Goal: Task Accomplishment & Management: Manage account settings

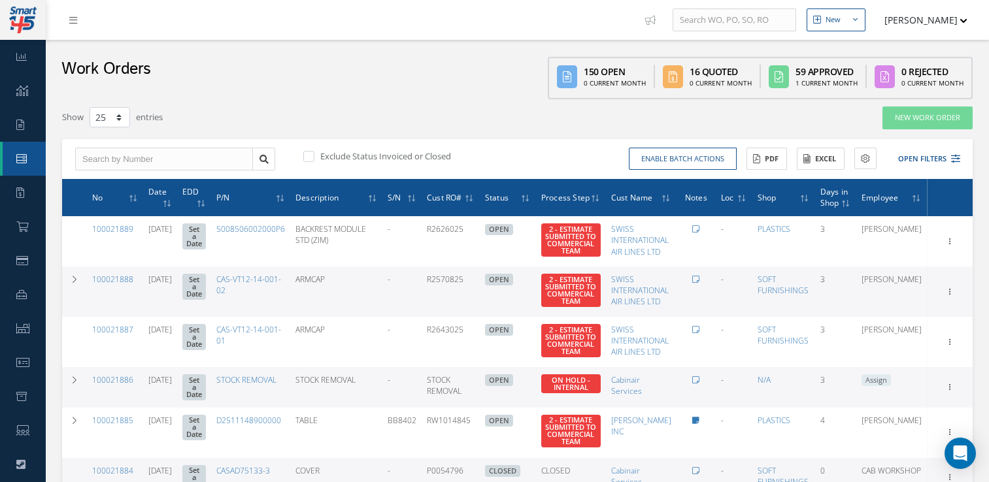
select select "25"
click at [20, 135] on link "Requests" at bounding box center [23, 125] width 46 height 34
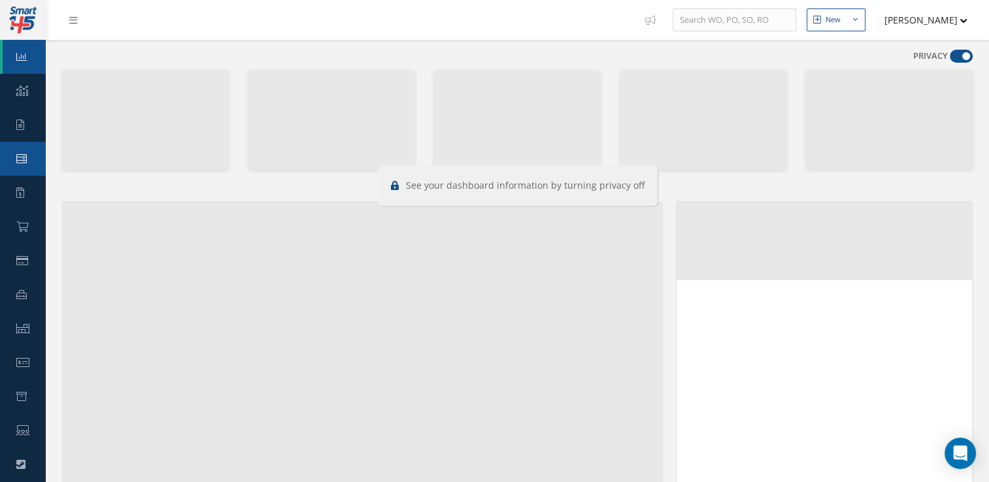
click at [19, 154] on icon at bounding box center [21, 159] width 10 height 10
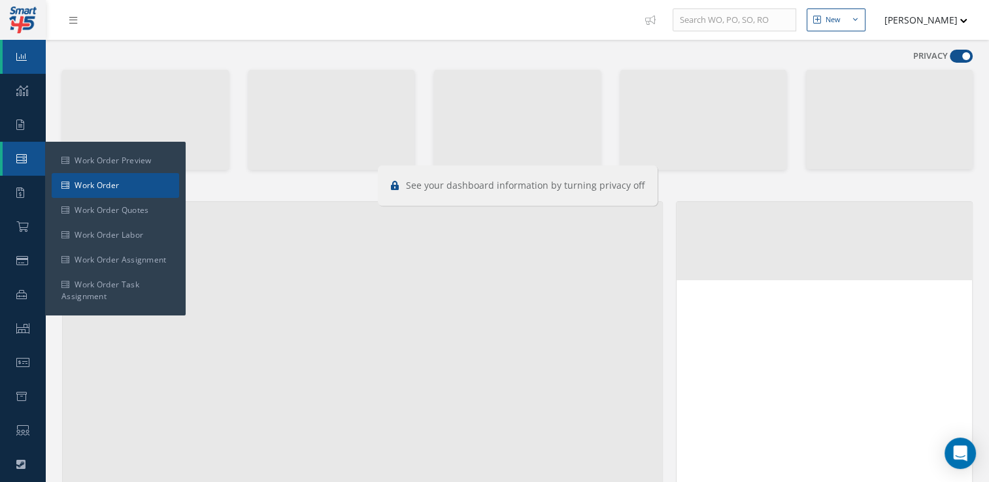
click at [76, 176] on link "Work Order" at bounding box center [115, 185] width 127 height 25
click at [100, 182] on link "Work Order" at bounding box center [115, 185] width 127 height 25
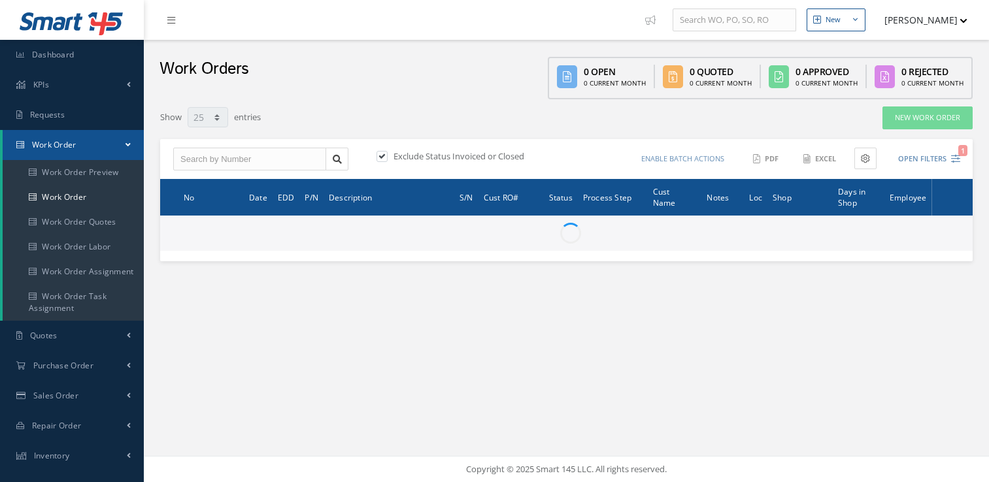
select select "25"
click at [78, 210] on link "Work Order Quotes" at bounding box center [73, 222] width 141 height 25
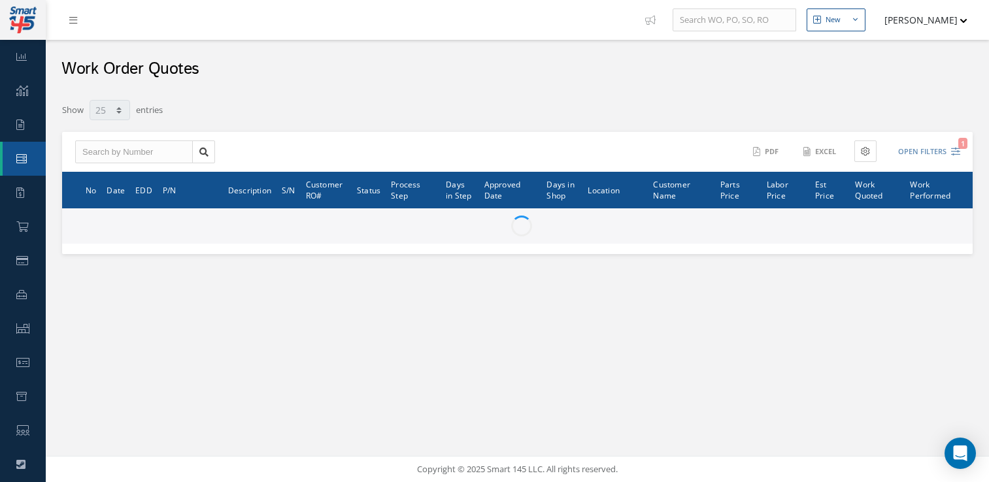
select select "25"
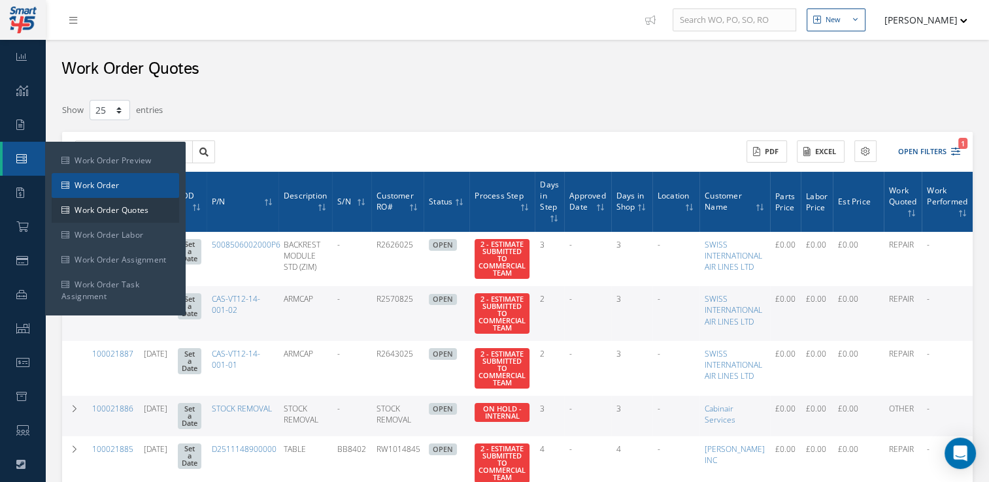
click at [136, 189] on link "Work Order" at bounding box center [115, 185] width 127 height 25
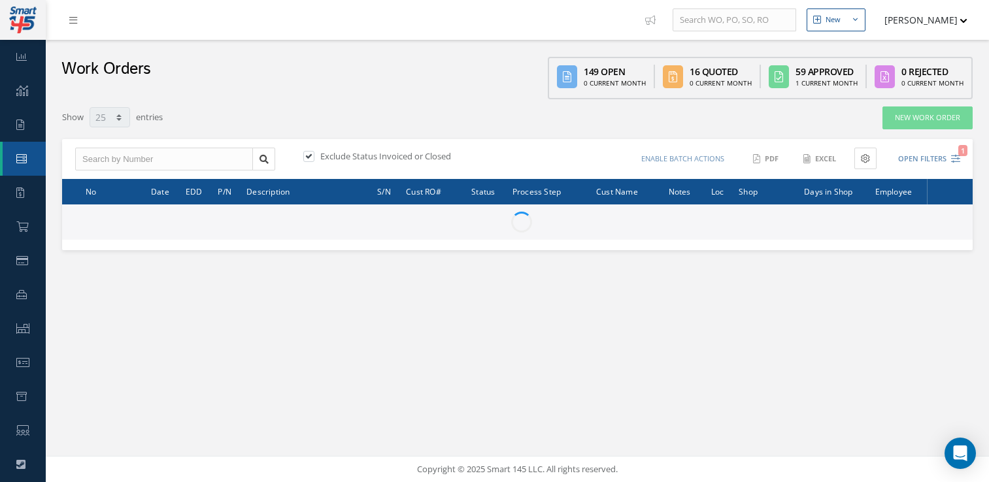
select select "25"
click at [209, 163] on input "text" at bounding box center [164, 160] width 178 height 24
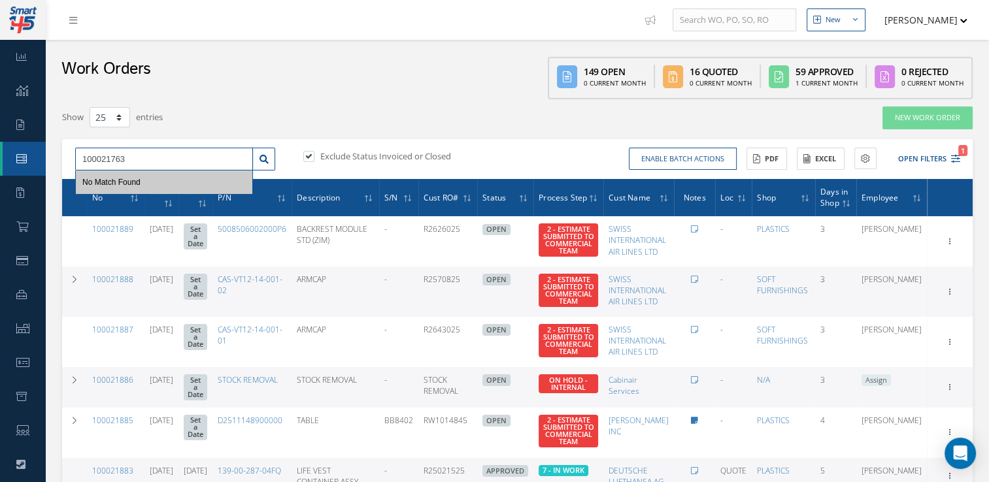
type input "100021763"
click at [314, 156] on label at bounding box center [315, 156] width 3 height 12
click at [308, 156] on input "checkbox" at bounding box center [307, 157] width 8 height 8
checkbox input "false"
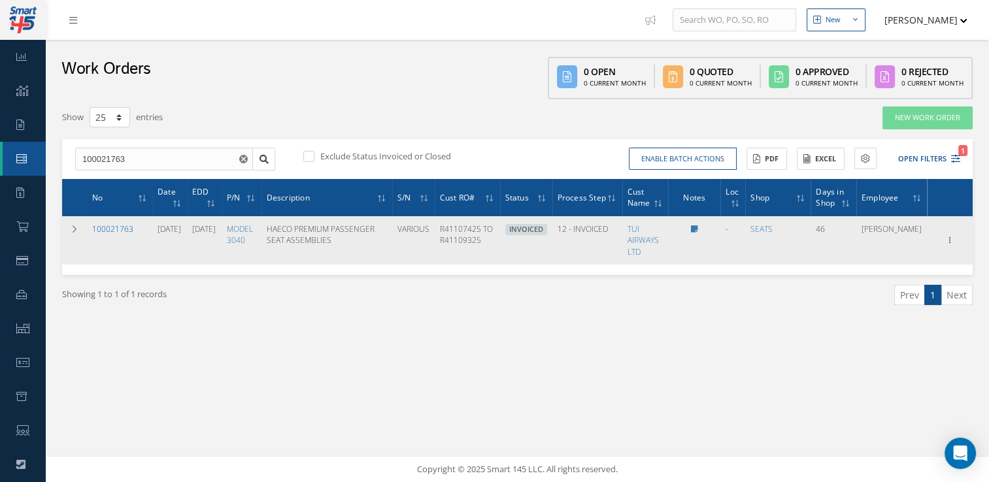
click at [118, 235] on link "100021763" at bounding box center [112, 228] width 41 height 11
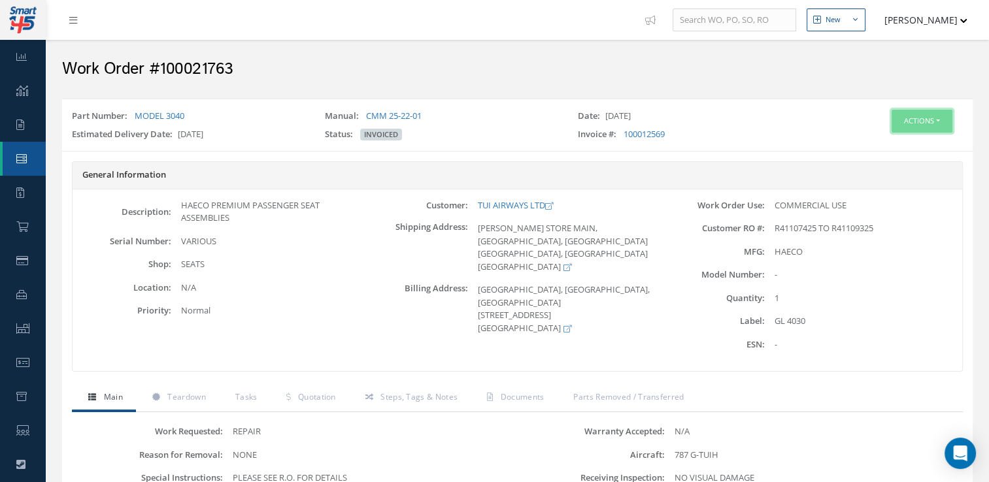
click at [933, 122] on button "Actions" at bounding box center [921, 121] width 61 height 23
click at [886, 150] on link "Edit" at bounding box center [901, 146] width 105 height 18
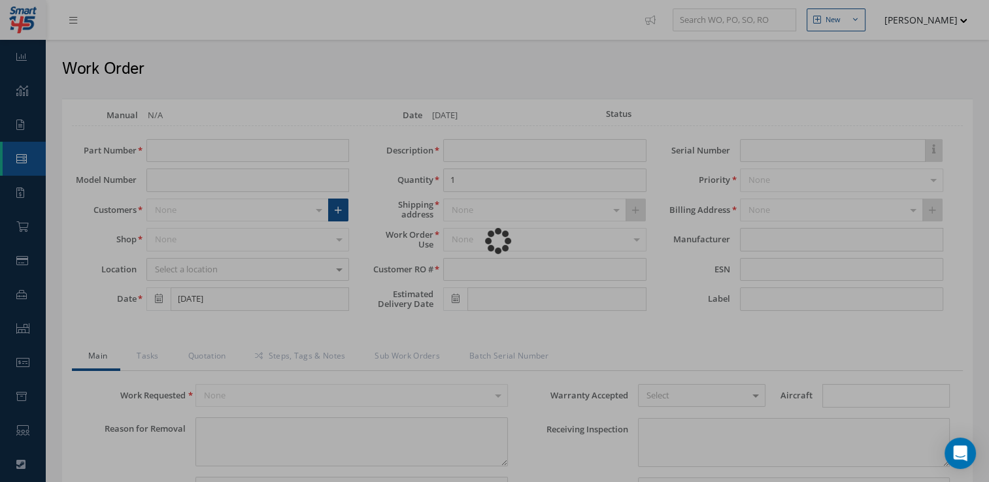
type input "MODEL 3040"
type input "[DATE]"
type input "HAECO PREMIUM PASSENGER SEAT ASSEMBLIES"
type input "R41107425 TO R41109325"
type input "[DATE]"
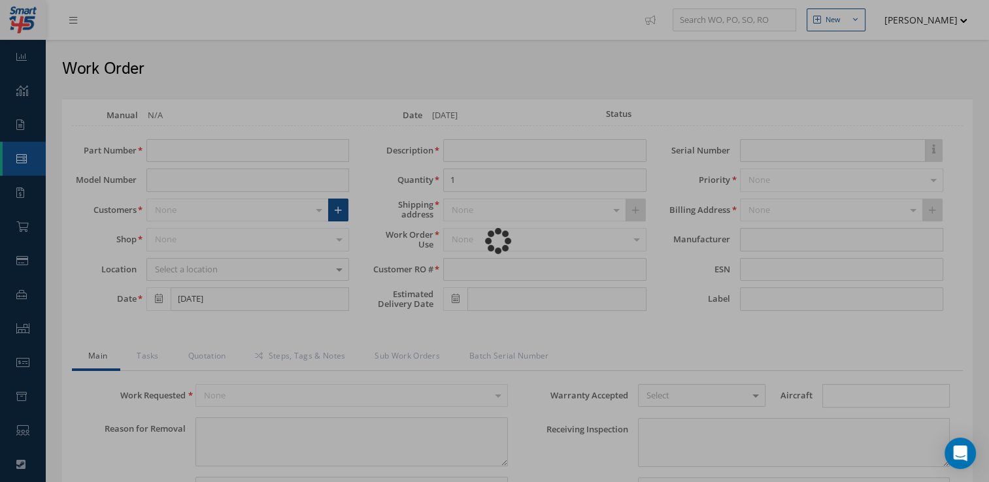
type input "VARIOUS"
type input "GL 4030"
type textarea "NONE"
type textarea "PLEASE SEE R.O. FOR DETAILS"
type input "NONE"
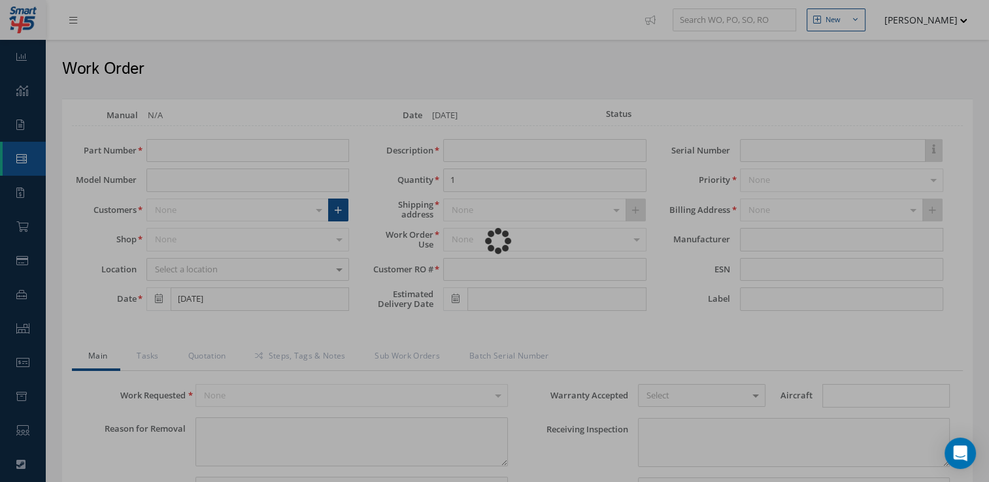
type textarea "NO VISUAL DAMAGE"
type textarea "NONE"
type input "NONE"
type input "[DATE]"
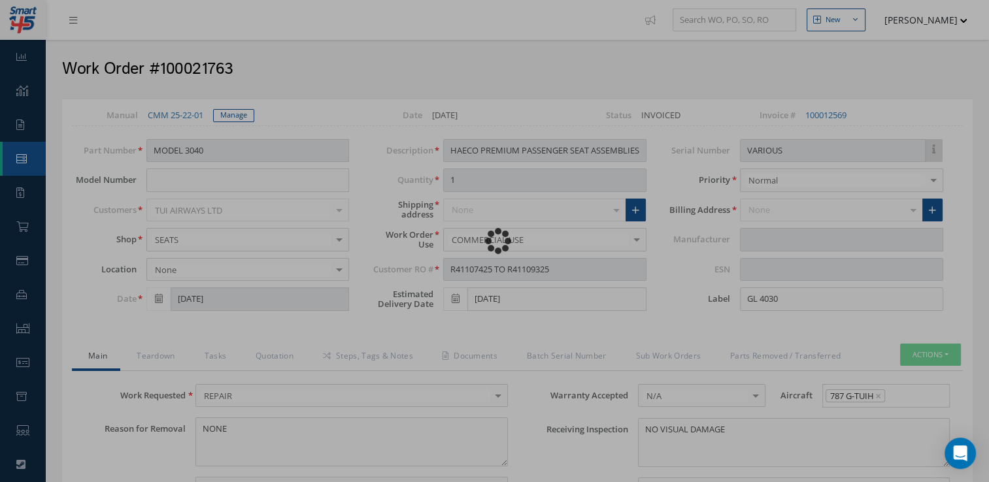
type input "HAECO"
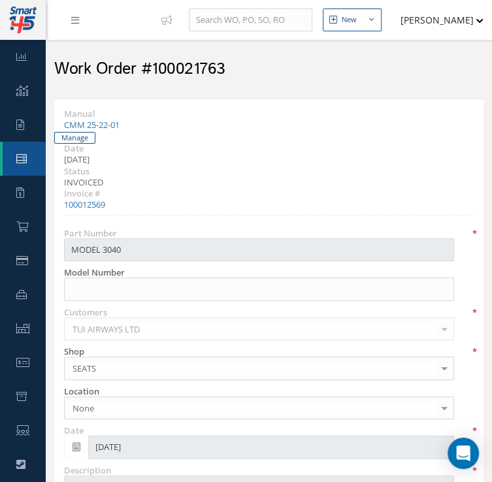
scroll to position [78, 0]
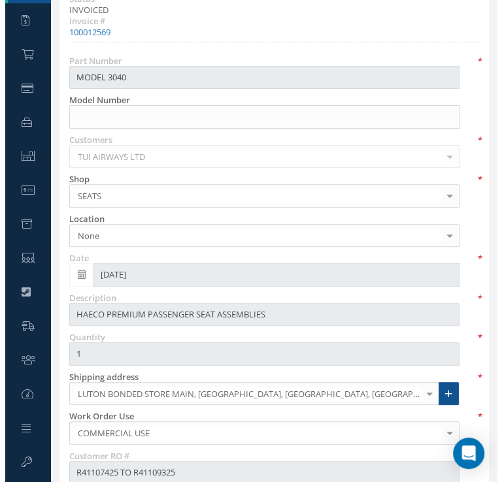
scroll to position [175, 0]
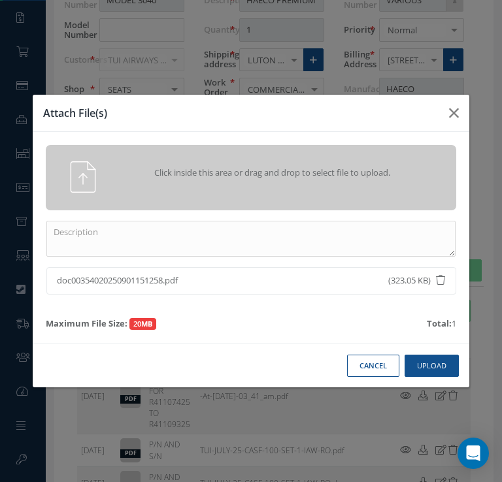
click at [140, 253] on div "Click inside this area or drag and drop to select file to upload. doc0035402025…" at bounding box center [251, 238] width 436 height 212
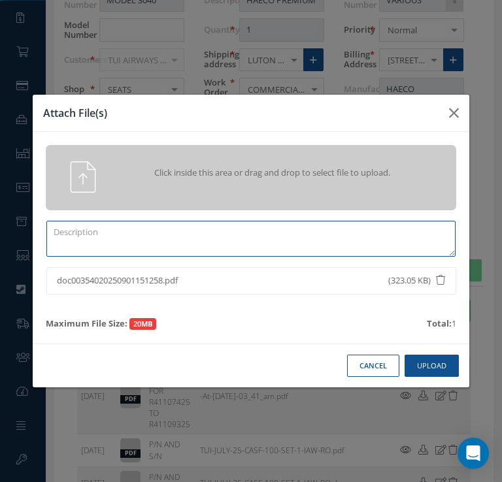
click at [147, 237] on textarea at bounding box center [250, 239] width 409 height 36
type textarea "d"
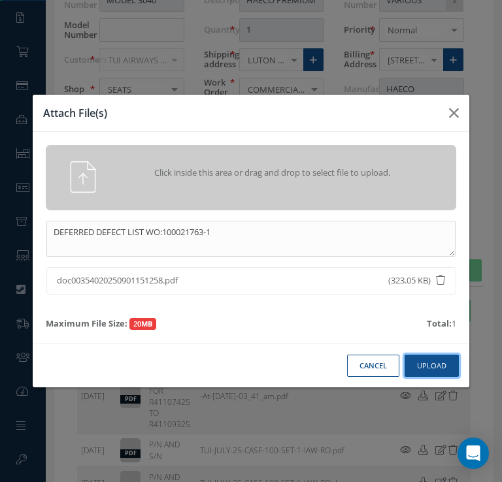
click at [449, 365] on button "Upload" at bounding box center [431, 366] width 54 height 23
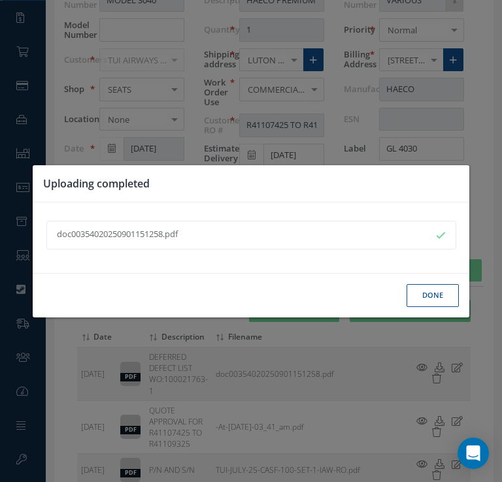
click at [438, 303] on button "Done" at bounding box center [432, 295] width 52 height 23
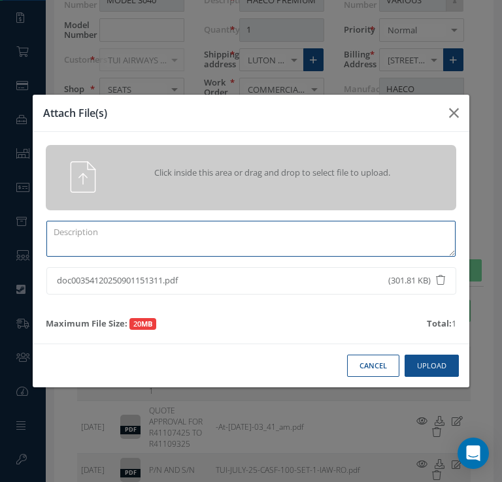
click at [197, 235] on textarea at bounding box center [250, 239] width 409 height 36
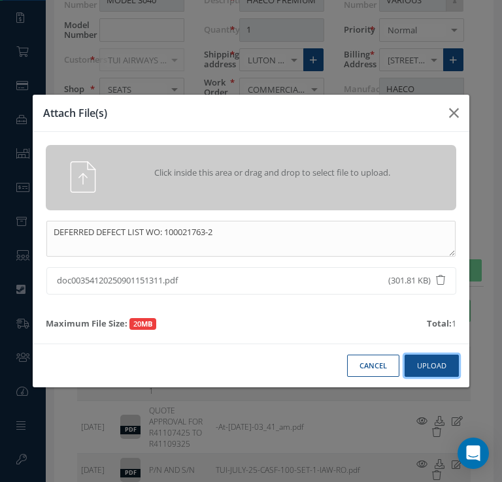
click at [423, 370] on button "Upload" at bounding box center [431, 366] width 54 height 23
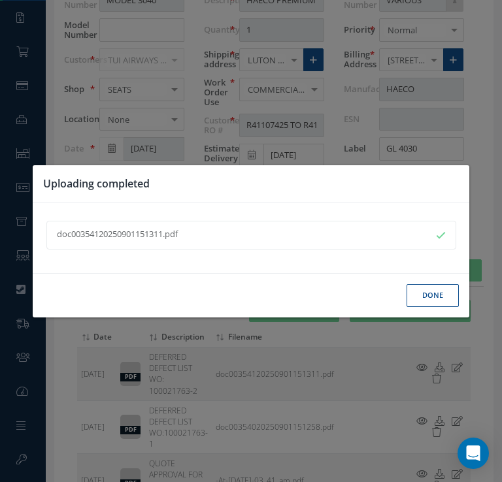
click at [434, 297] on button "Done" at bounding box center [432, 295] width 52 height 23
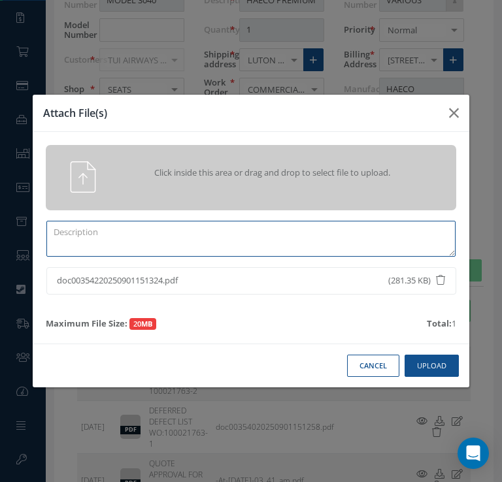
click at [178, 235] on textarea at bounding box center [250, 239] width 409 height 36
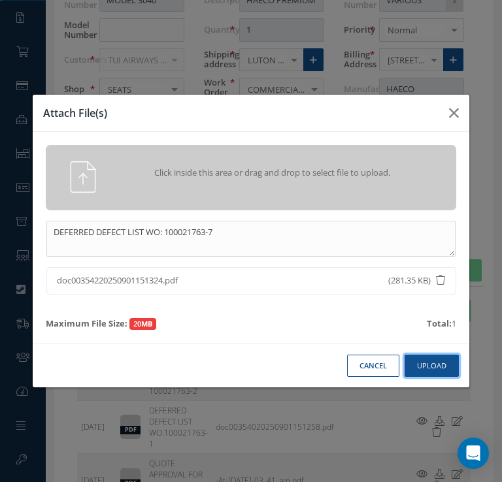
click at [436, 373] on button "Upload" at bounding box center [431, 366] width 54 height 23
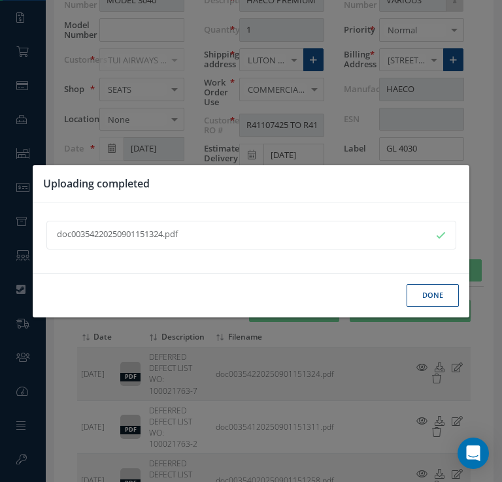
click at [433, 303] on button "Done" at bounding box center [432, 295] width 52 height 23
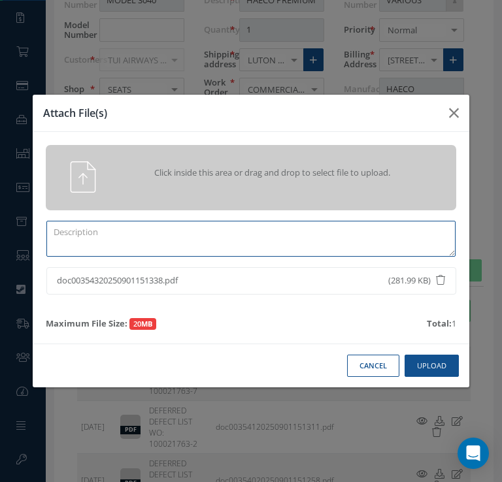
click at [157, 235] on textarea at bounding box center [250, 239] width 409 height 36
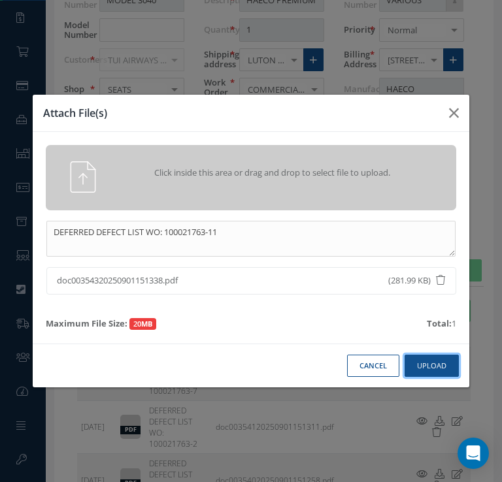
click at [431, 367] on button "Upload" at bounding box center [431, 366] width 54 height 23
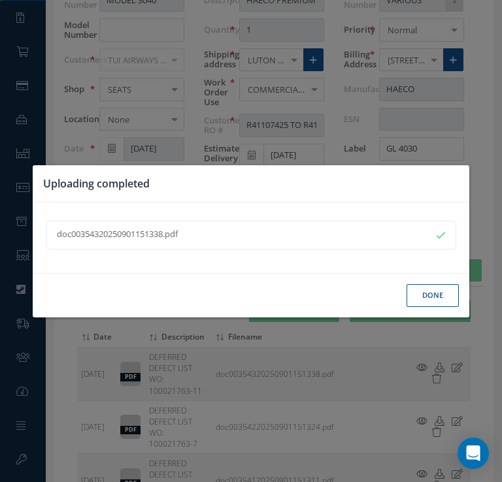
drag, startPoint x: 438, startPoint y: 293, endPoint x: 418, endPoint y: 300, distance: 21.9
click at [418, 300] on button "Done" at bounding box center [432, 295] width 52 height 23
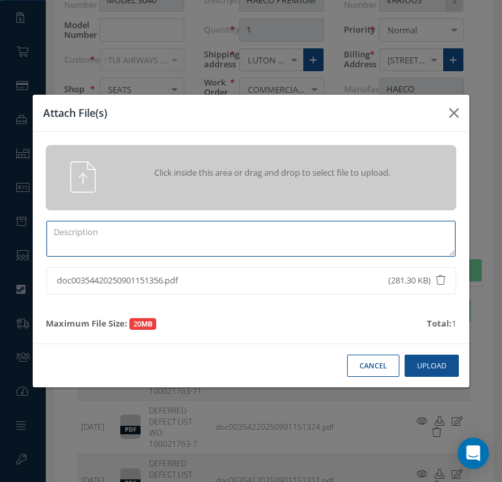
click at [210, 237] on textarea at bounding box center [250, 239] width 409 height 36
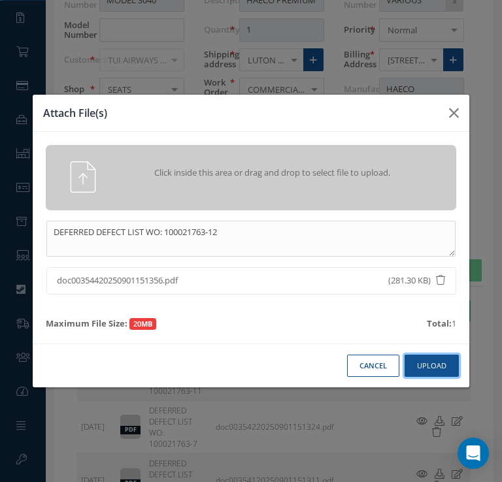
click at [436, 371] on button "Upload" at bounding box center [431, 366] width 54 height 23
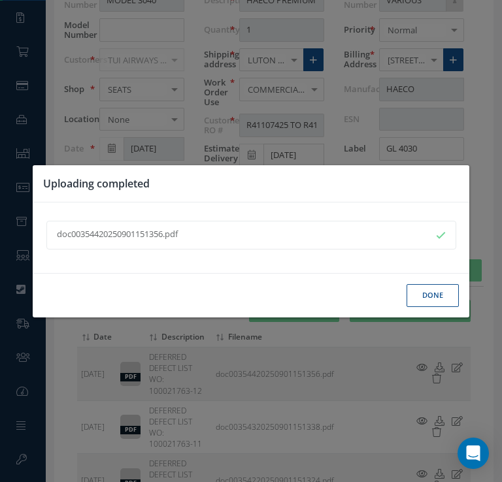
click at [431, 303] on button "Done" at bounding box center [432, 295] width 52 height 23
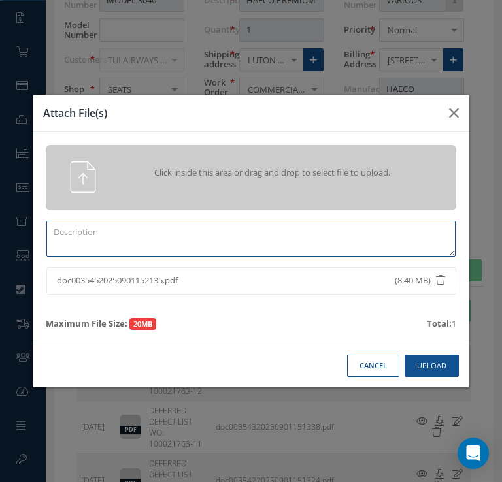
click at [183, 237] on textarea at bounding box center [250, 239] width 409 height 36
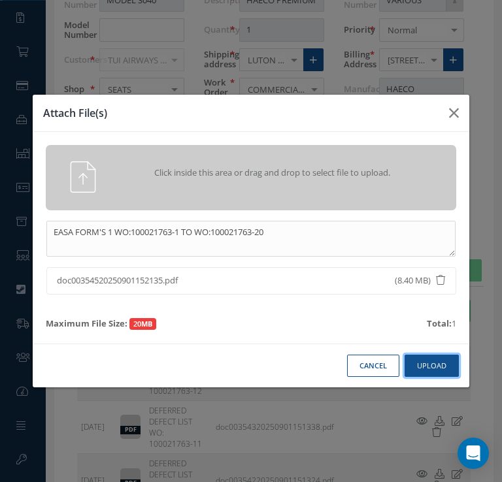
click at [432, 367] on button "Upload" at bounding box center [431, 366] width 54 height 23
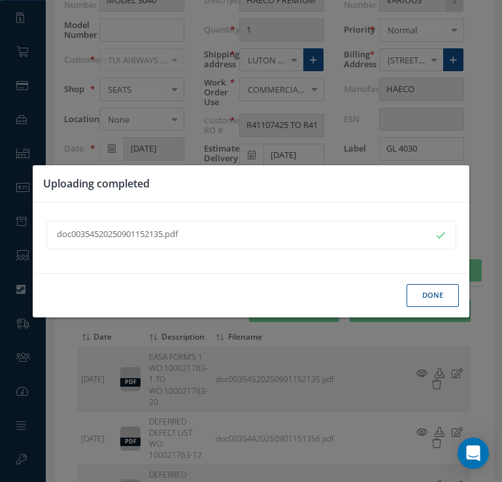
click at [434, 301] on button "Done" at bounding box center [432, 295] width 52 height 23
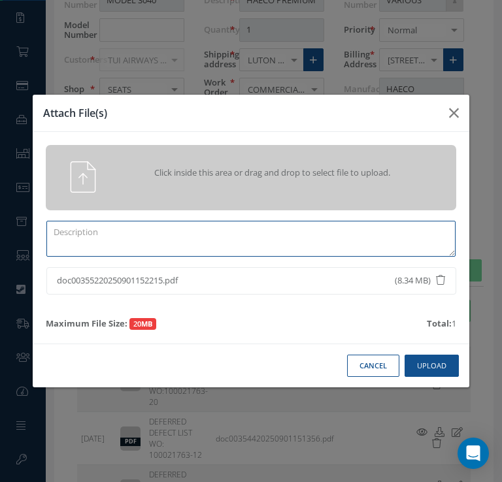
click at [194, 242] on textarea at bounding box center [250, 239] width 409 height 36
type textarea "CAA FORM'S1 WO: 100021763-1 TO WO: 100021763-20"
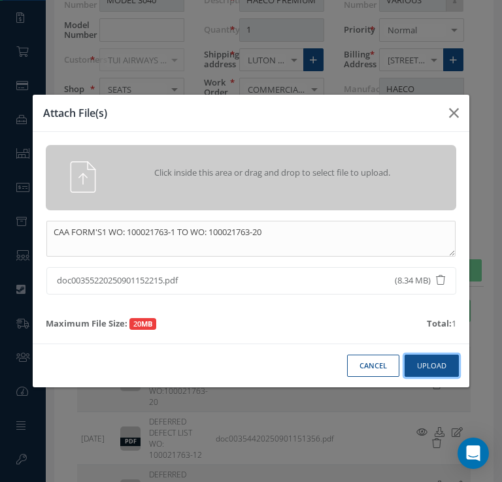
click at [420, 369] on button "Upload" at bounding box center [431, 366] width 54 height 23
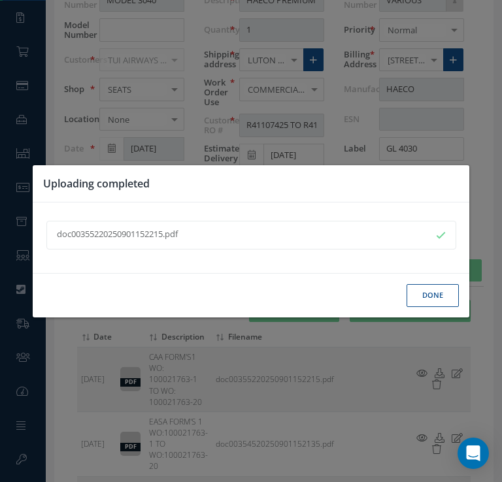
click at [434, 300] on button "Done" at bounding box center [432, 295] width 52 height 23
